Goal: Browse casually

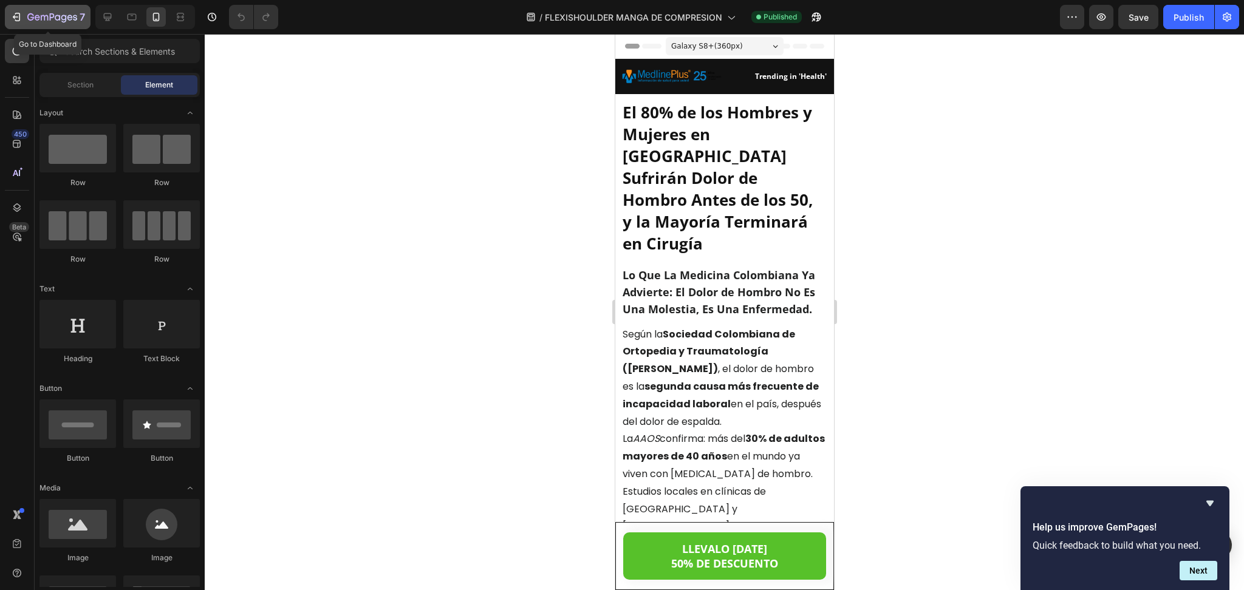
click at [43, 18] on icon "button" at bounding box center [52, 18] width 50 height 10
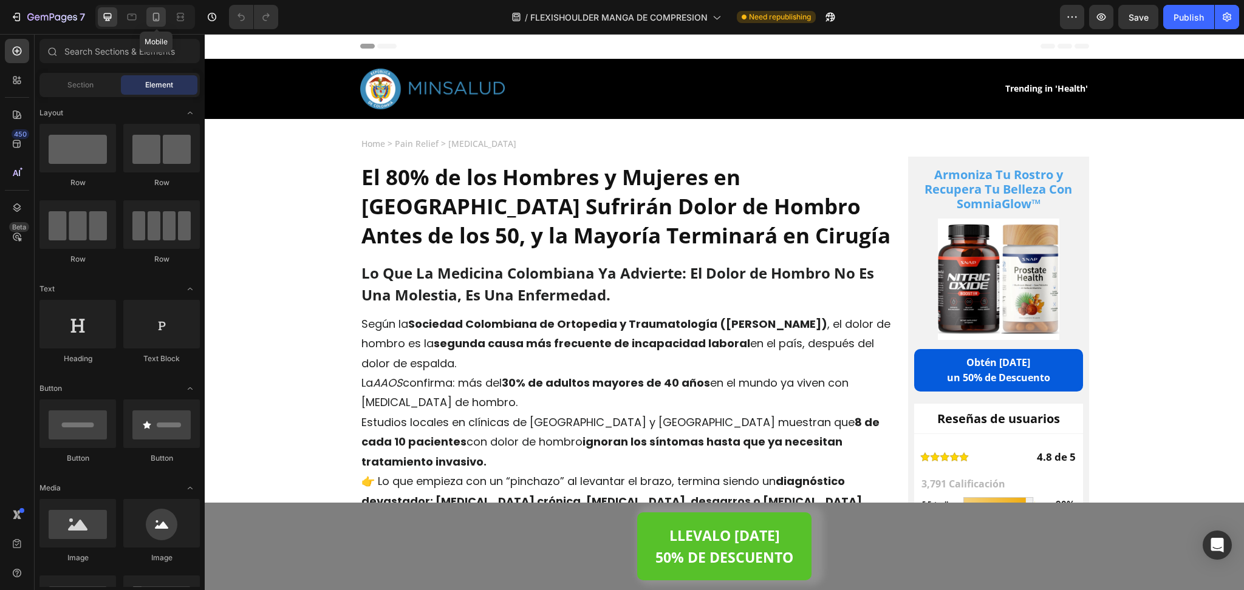
click at [159, 18] on icon at bounding box center [156, 17] width 7 height 9
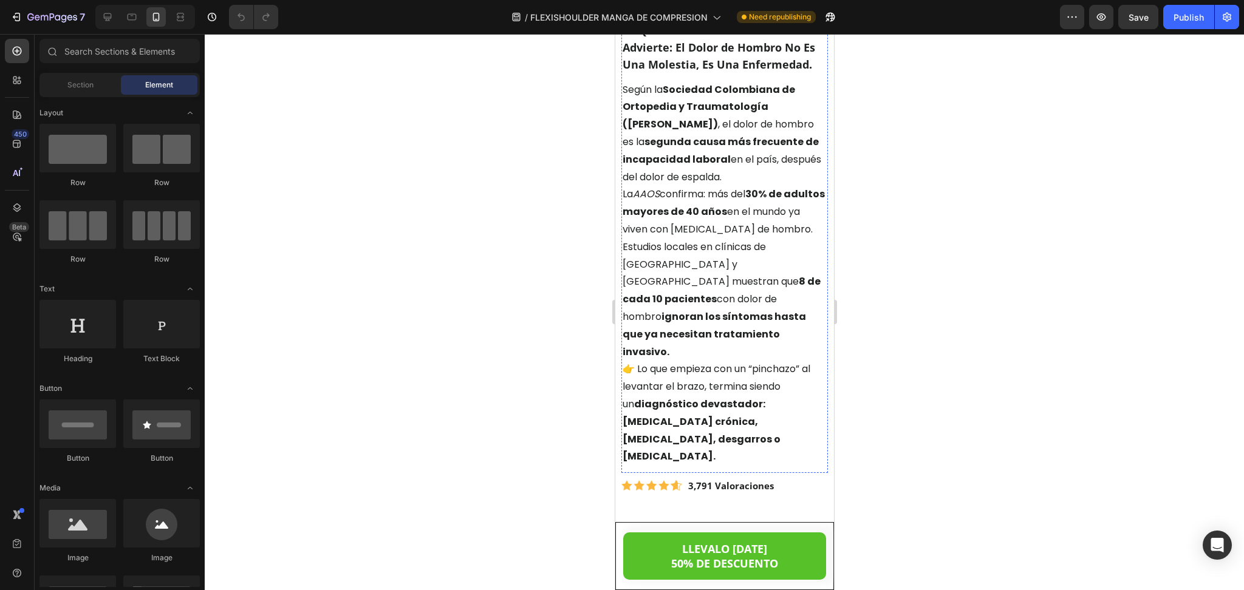
scroll to position [245, 0]
click at [671, 185] on p "La AAOS confirma: más del 30% de adultos mayores de 40 años en el mundo ya vive…" at bounding box center [724, 211] width 204 height 52
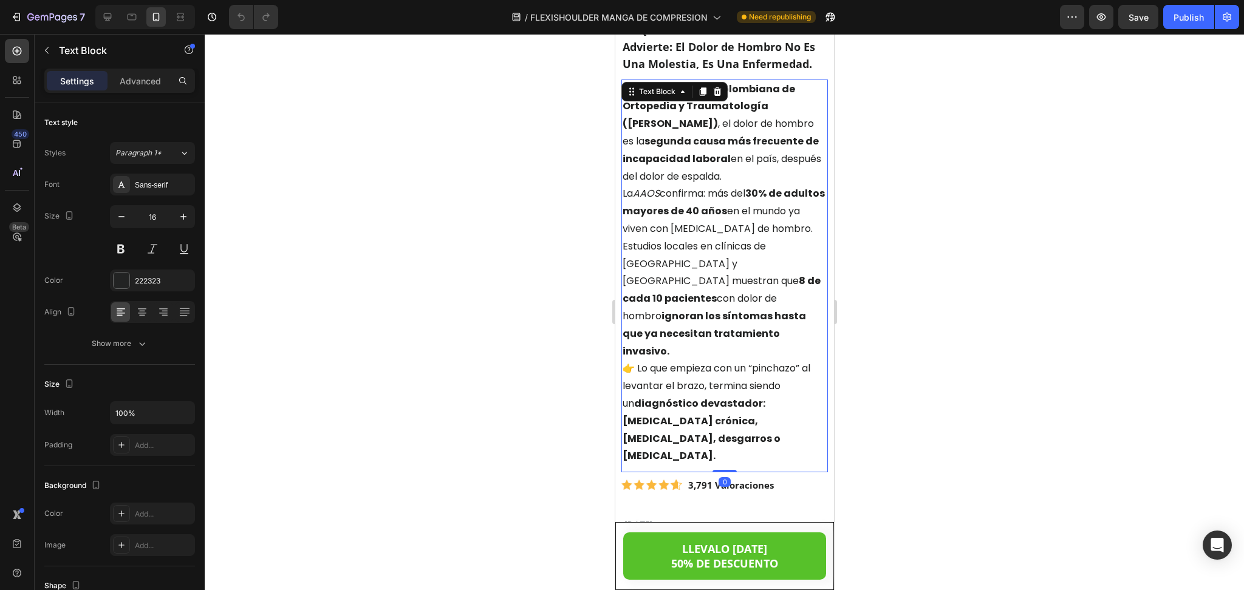
click at [672, 162] on p "Según la Sociedad Colombiana de Ortopedia y Traumatología (SCOT) , el dolor de …" at bounding box center [724, 133] width 204 height 105
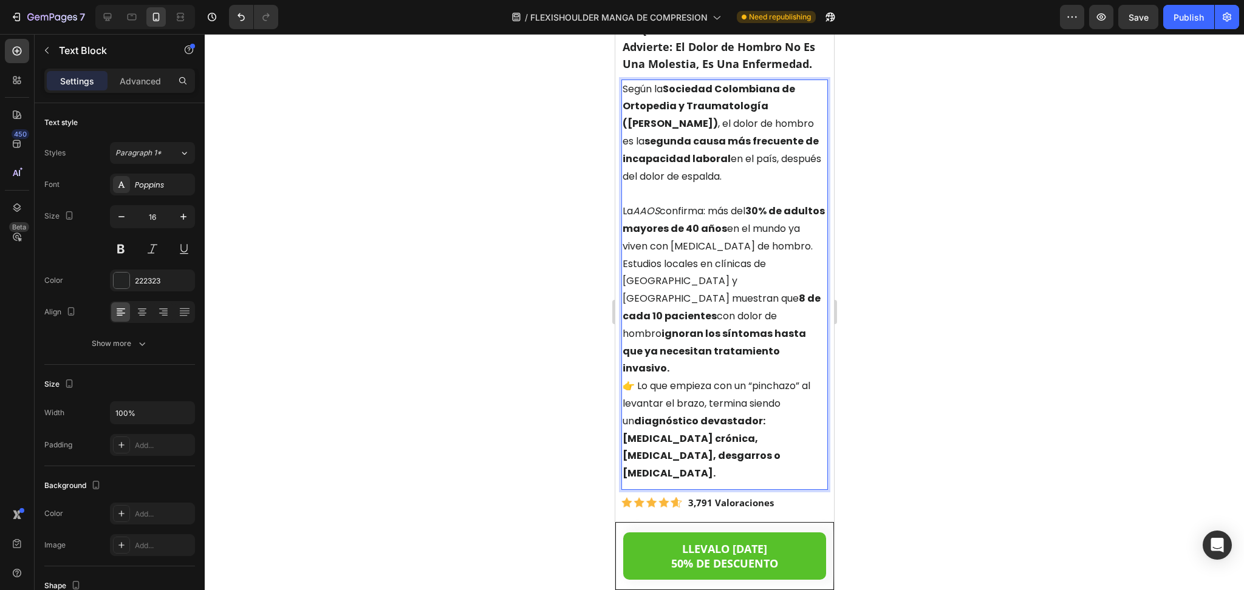
click at [675, 232] on p "La AAOS confirma: más del 30% de adultos mayores de 40 años en el mundo ya vive…" at bounding box center [724, 229] width 204 height 52
click at [673, 242] on p "La AAOS confirma: más del 30% de adultos mayores de 40 años en el mundo ya vive…" at bounding box center [724, 229] width 204 height 52
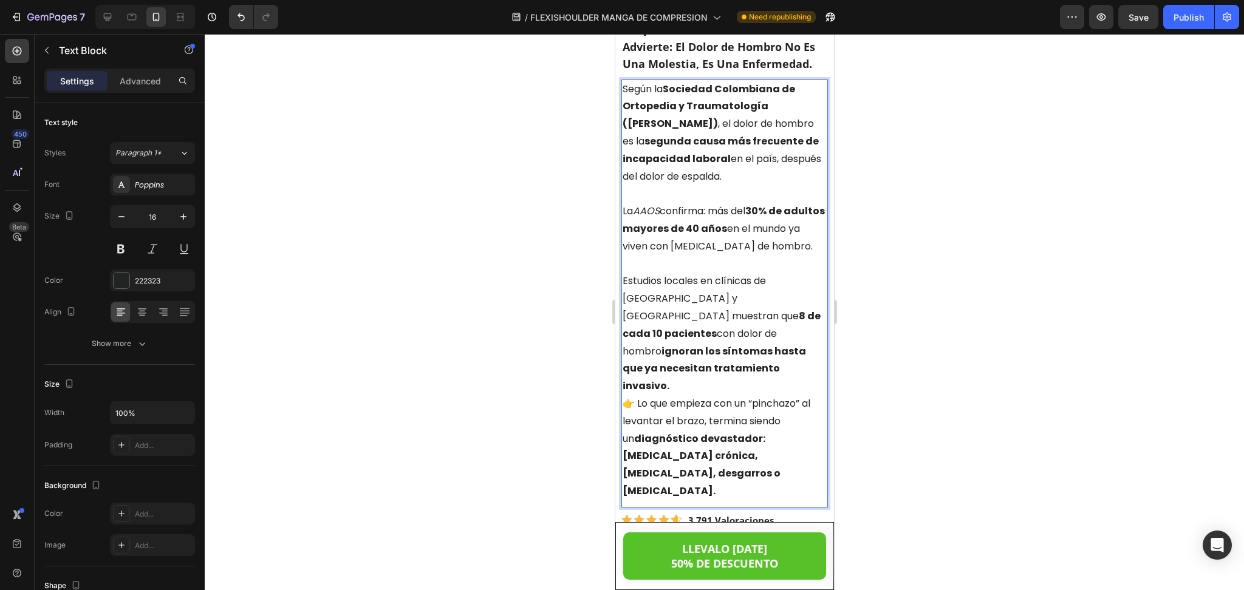
click at [796, 350] on p "Estudios locales en clínicas de Bogotá y Medellín muestran que 8 de cada 10 pac…" at bounding box center [724, 334] width 204 height 123
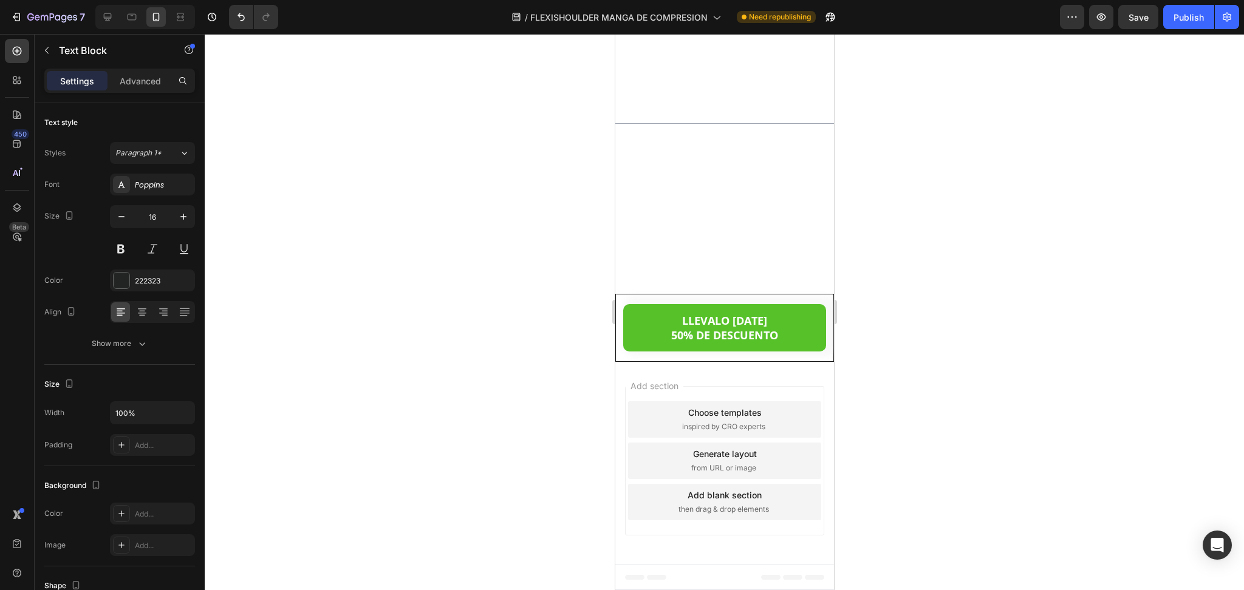
scroll to position [7041, 0]
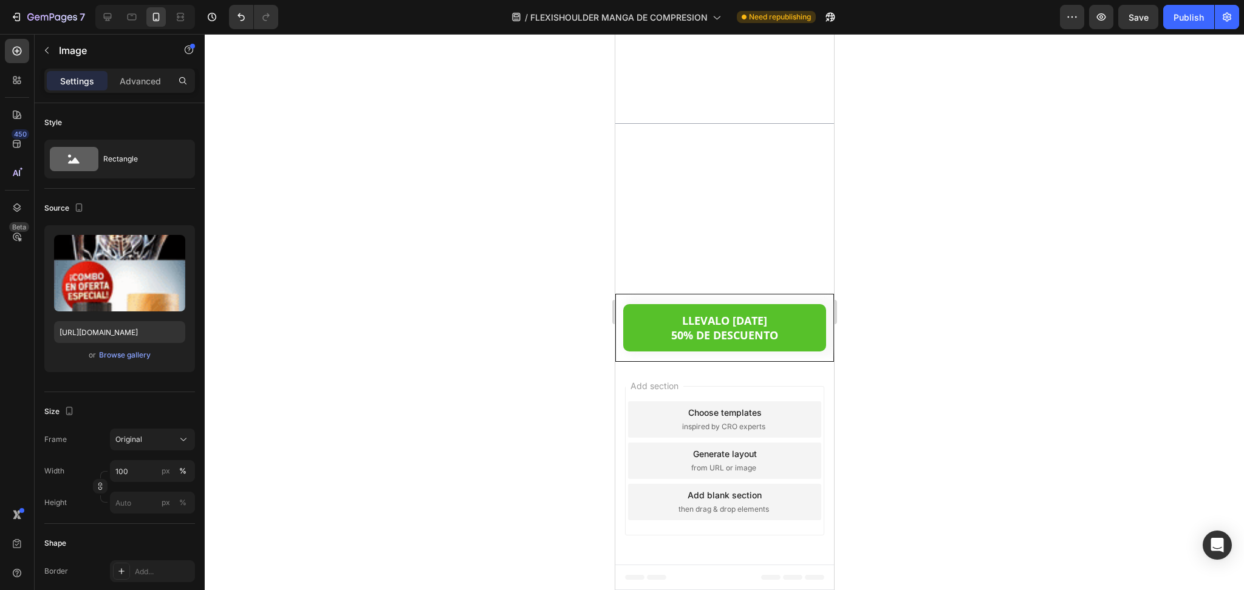
scroll to position [6683, 0]
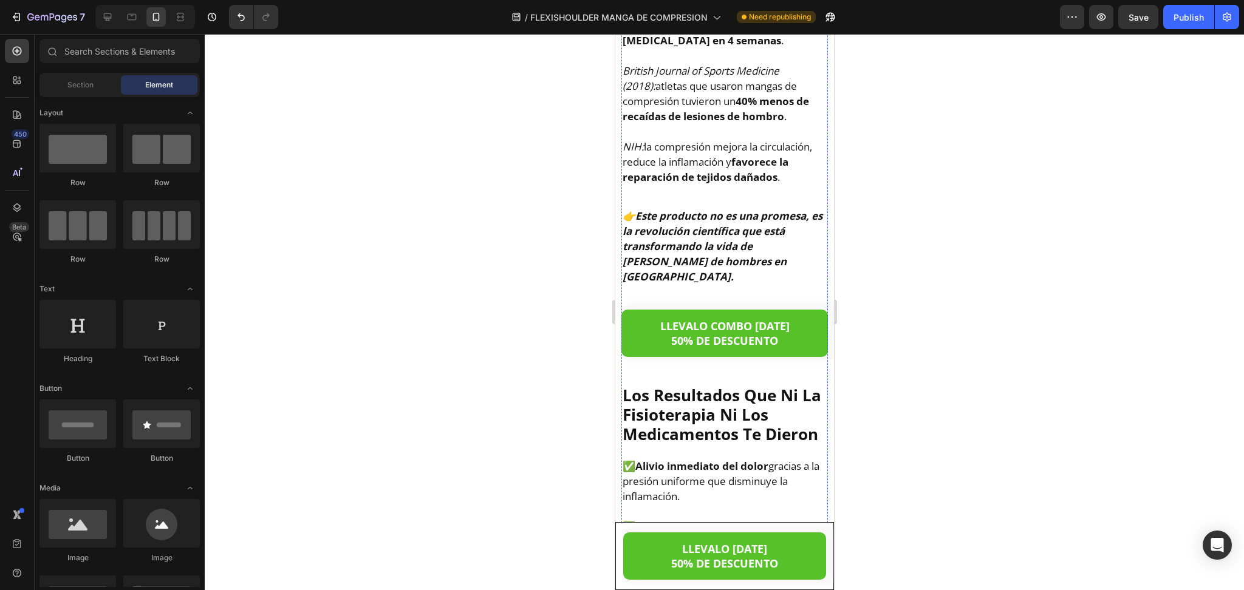
scroll to position [3622, 0]
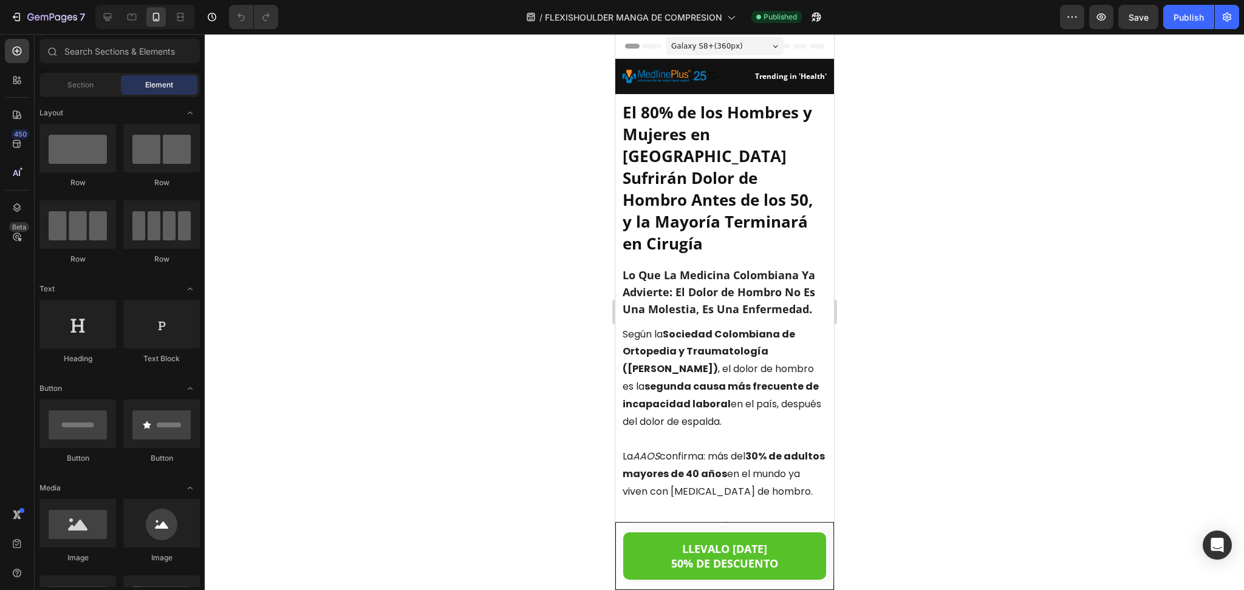
click at [951, 300] on div at bounding box center [724, 312] width 1039 height 556
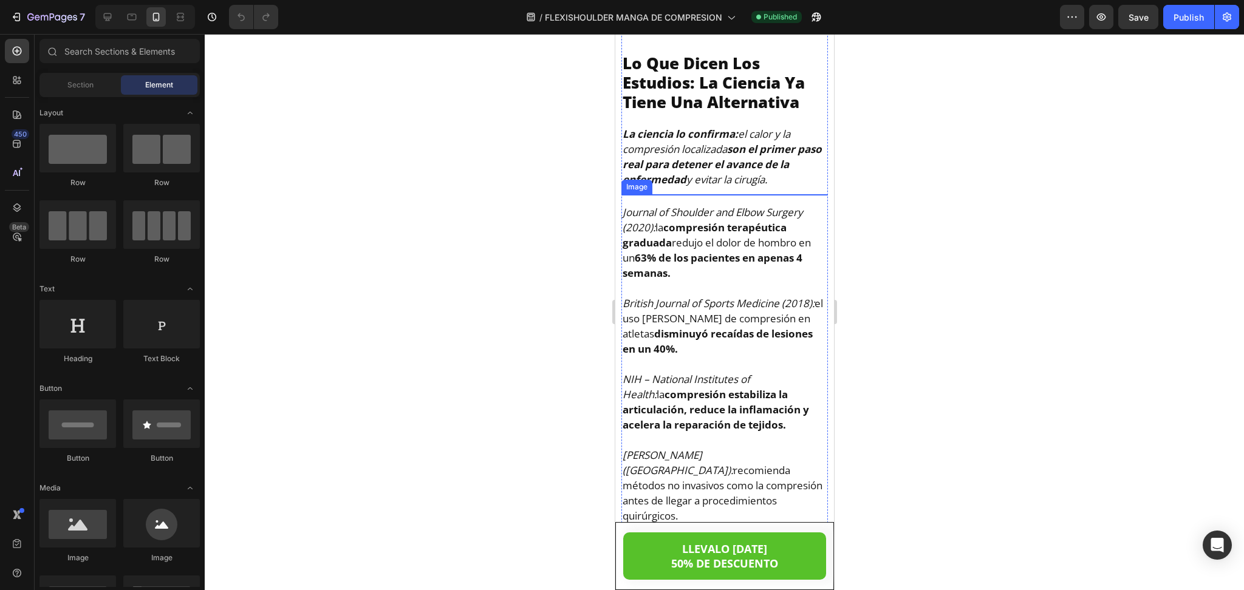
scroll to position [1538, 0]
